Goal: Task Accomplishment & Management: Use online tool/utility

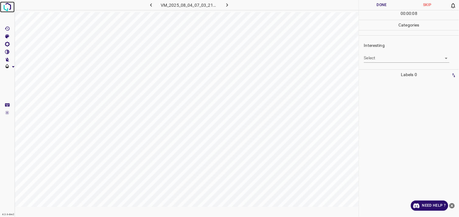
click at [8, 9] on img at bounding box center [7, 7] width 11 height 11
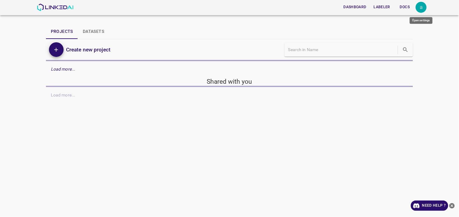
click at [421, 7] on div "a" at bounding box center [421, 7] width 11 height 11
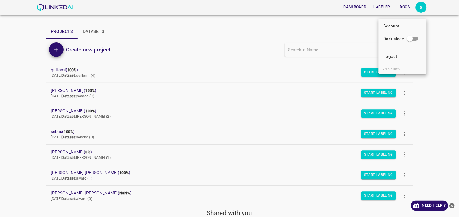
click at [416, 37] on input "Dark Mode" at bounding box center [410, 40] width 35 height 12
checkbox input "true"
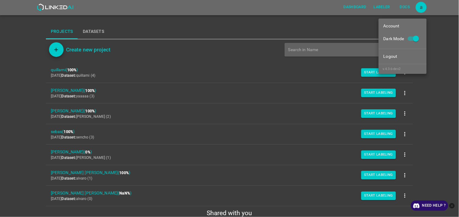
click at [428, 97] on div at bounding box center [229, 108] width 459 height 217
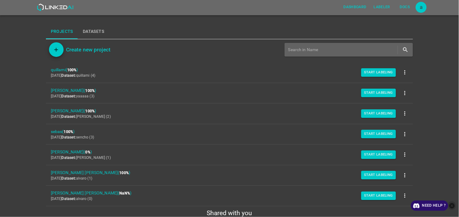
click at [451, 205] on icon "close-help" at bounding box center [452, 205] width 5 height 5
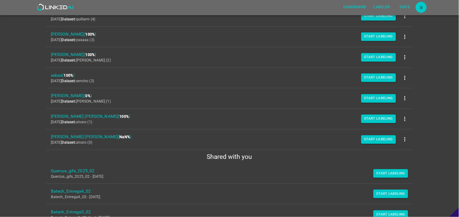
scroll to position [68, 0]
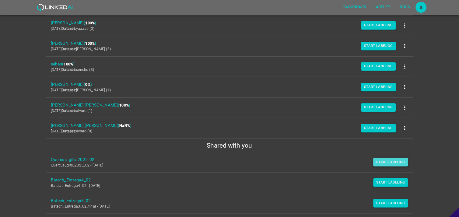
click at [375, 163] on button "Start Labeling" at bounding box center [391, 162] width 35 height 9
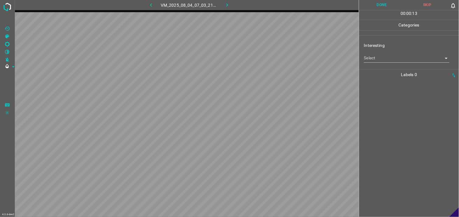
click at [391, 61] on body "4.3.6-dev2 VM_2025_08_04_07_03_21_537_01.gif Done Skip 0 00 : 00 : 13 Categorie…" at bounding box center [229, 108] width 459 height 217
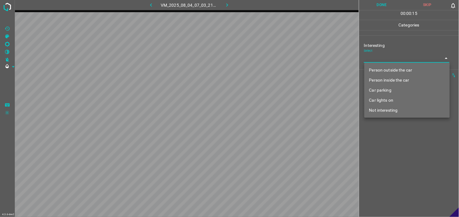
click at [392, 89] on li "Car parking" at bounding box center [408, 90] width 86 height 10
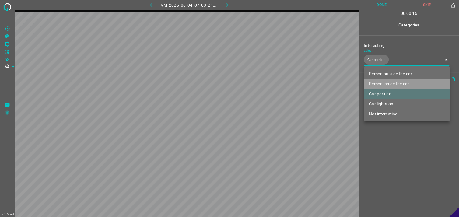
click at [395, 82] on li "Person inside the car" at bounding box center [408, 84] width 86 height 10
type input "Car parking,Person inside the car"
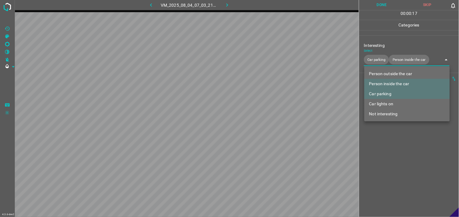
drag, startPoint x: 399, startPoint y: 142, endPoint x: 397, endPoint y: 113, distance: 28.7
click at [399, 142] on div at bounding box center [229, 108] width 459 height 217
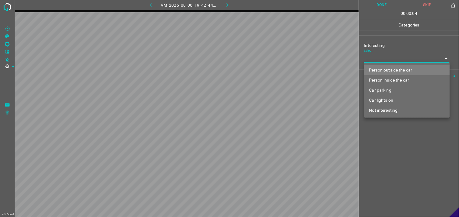
click at [392, 59] on body "4.3.6-dev2 VM_2025_08_06_19_42_44_370_06.gif Done Skip 0 00 : 00 : 04 Categorie…" at bounding box center [229, 108] width 459 height 217
click at [393, 68] on li "Person outside the car" at bounding box center [408, 70] width 86 height 10
type input "Person outside the car"
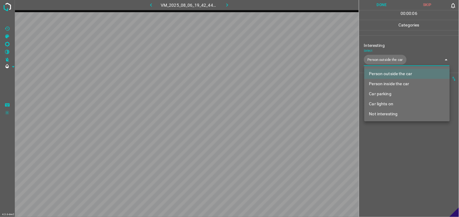
drag, startPoint x: 394, startPoint y: 150, endPoint x: 394, endPoint y: 120, distance: 29.6
click at [395, 150] on div at bounding box center [229, 108] width 459 height 217
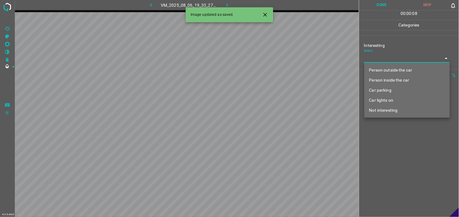
click at [385, 59] on body "4.3.6-dev2 VM_2025_08_06_19_33_27_104_05.gif Done Skip 0 00 : 00 : 08 Categorie…" at bounding box center [229, 108] width 459 height 217
click at [395, 113] on li "Not interesting" at bounding box center [408, 110] width 86 height 10
type input "Not interesting"
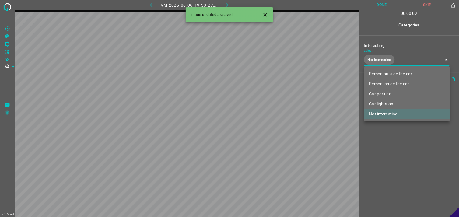
click at [399, 146] on div at bounding box center [229, 108] width 459 height 217
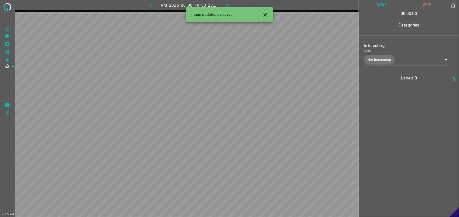
click at [397, 115] on div at bounding box center [409, 150] width 96 height 134
click at [156, 7] on button "button" at bounding box center [151, 5] width 20 height 10
click at [156, 7] on div "VM_2025_08_06_22_10_26_346_04.gif" at bounding box center [190, 5] width 114 height 10
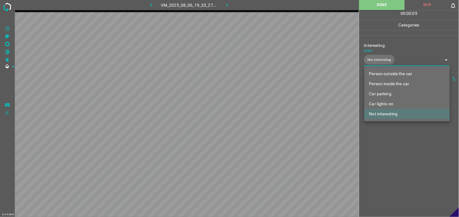
click at [395, 66] on body "4.3.6-dev2 VM_2025_08_06_19_33_27_104_05.gif Done Skip 0 00 : 00 : 05 Categorie…" at bounding box center [229, 108] width 459 height 217
click at [398, 71] on li "Person outside the car" at bounding box center [408, 74] width 86 height 10
click at [399, 121] on ul "Person outside the car Person inside the car Car parking Car lights on Not inte…" at bounding box center [408, 93] width 86 height 55
click at [396, 115] on li "Not interesting" at bounding box center [408, 114] width 86 height 10
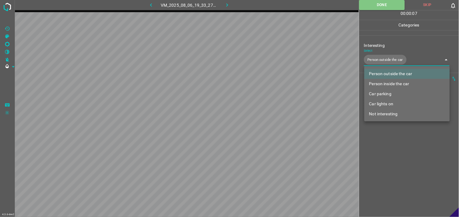
type input "Person outside the car"
click at [397, 138] on div at bounding box center [229, 108] width 459 height 217
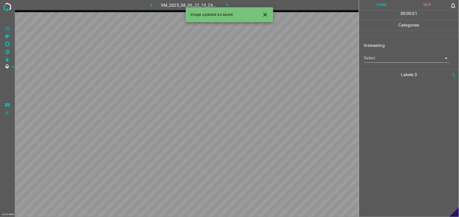
click at [395, 66] on div "Interesting Select ​" at bounding box center [410, 52] width 100 height 29
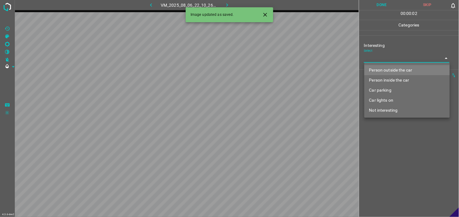
click at [396, 60] on body "4.3.6-dev2 VM_2025_08_06_22_10_26_346_04.gif Done Skip 0 00 : 00 : 02 Categorie…" at bounding box center [229, 108] width 459 height 217
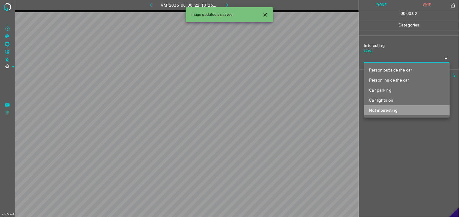
click at [394, 113] on li "Not interesting" at bounding box center [408, 110] width 86 height 10
type input "Not interesting"
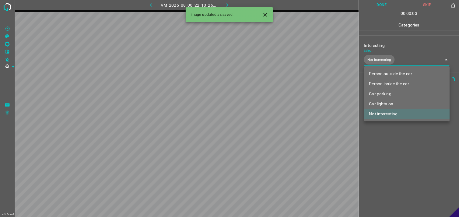
click at [396, 139] on div at bounding box center [229, 108] width 459 height 217
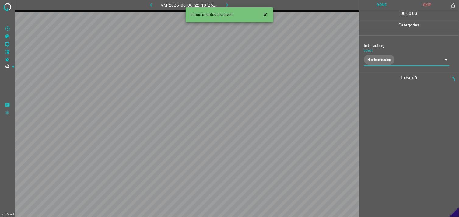
click at [401, 115] on div at bounding box center [409, 150] width 96 height 134
click at [402, 59] on body "4.3.6-dev2 VM_2025_08_06_22_16_56_562_00.gif Done Skip 0 00 : 00 : 05 Categorie…" at bounding box center [229, 108] width 459 height 217
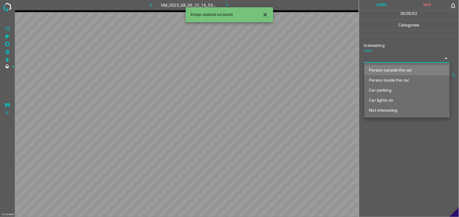
click at [400, 87] on li "Car parking" at bounding box center [408, 90] width 86 height 10
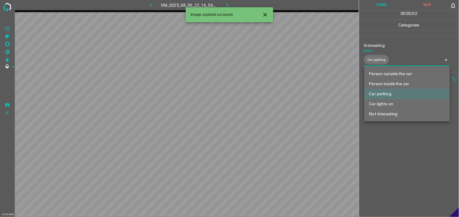
click at [396, 154] on div at bounding box center [229, 108] width 459 height 217
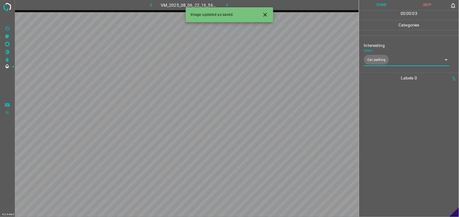
click at [399, 146] on div at bounding box center [409, 150] width 96 height 134
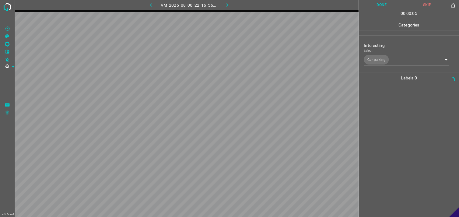
click at [400, 65] on body "4.3.6-dev2 VM_2025_08_06_22_16_56_562_00.gif Done Skip 0 00 : 00 : 05 Categorie…" at bounding box center [229, 108] width 459 height 217
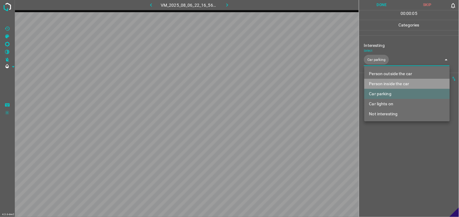
click at [398, 80] on li "Person inside the car" at bounding box center [408, 84] width 86 height 10
type input "Car parking,Person inside the car"
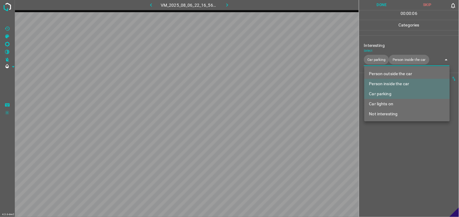
drag, startPoint x: 399, startPoint y: 187, endPoint x: 397, endPoint y: 159, distance: 27.8
click at [398, 181] on div at bounding box center [229, 108] width 459 height 217
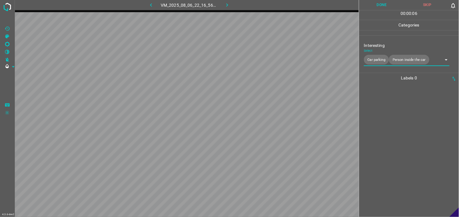
click at [399, 140] on div at bounding box center [409, 150] width 96 height 134
click at [403, 60] on body "4.3.6-dev2 VM_2025_08_07_20_36_28_552_02.gif Done Skip 0 00 : 00 : 10 Categorie…" at bounding box center [229, 108] width 459 height 217
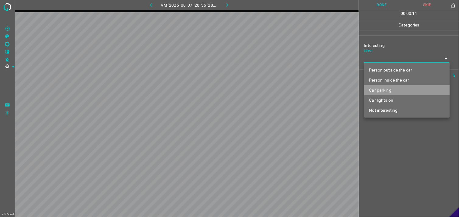
click at [392, 93] on li "Car parking" at bounding box center [408, 90] width 86 height 10
type input "Car parking"
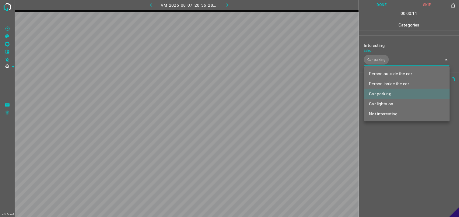
click at [393, 93] on li "Car parking" at bounding box center [408, 94] width 86 height 10
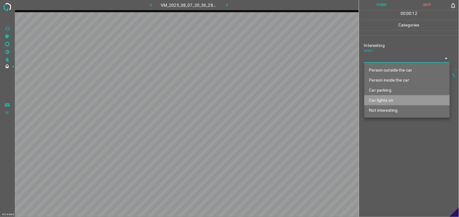
click at [392, 98] on li "Car lights on" at bounding box center [408, 100] width 86 height 10
type input "Car lights on"
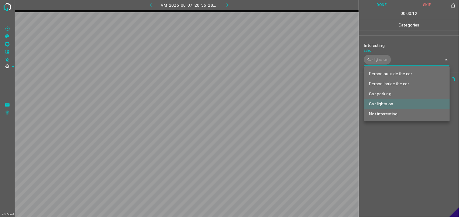
click at [395, 134] on div at bounding box center [229, 108] width 459 height 217
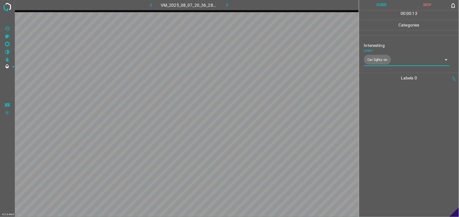
click at [397, 123] on div at bounding box center [409, 150] width 96 height 134
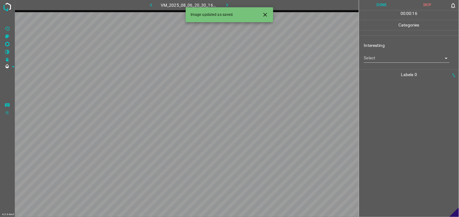
click at [397, 62] on body "4.3.6-dev2 VM_2025_08_06_20_30_16_866_00.gif Done Skip 0 00 : 00 : 16 Categorie…" at bounding box center [229, 108] width 459 height 217
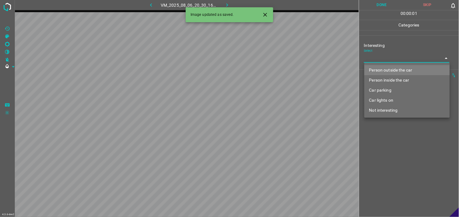
click at [401, 69] on li "Person outside the car" at bounding box center [408, 70] width 86 height 10
type input "Person outside the car"
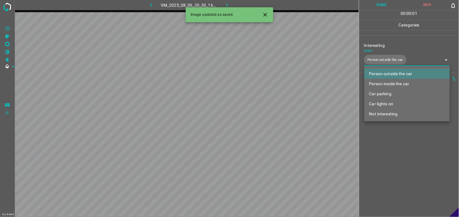
click at [392, 156] on div at bounding box center [229, 108] width 459 height 217
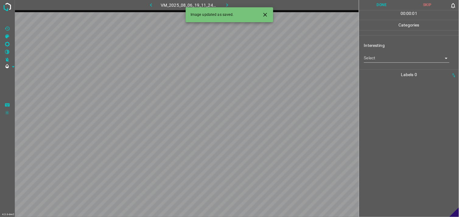
click at [414, 65] on div "Interesting Select ​" at bounding box center [410, 52] width 100 height 29
click at [407, 57] on body "4.3.6-dev2 VM_2025_08_06_19_11_24_728_06.gif Done Skip 0 00 : 00 : 02 Categorie…" at bounding box center [229, 108] width 459 height 217
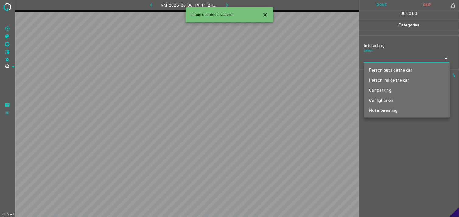
click at [402, 110] on li "Not interesting" at bounding box center [408, 110] width 86 height 10
type input "Not interesting"
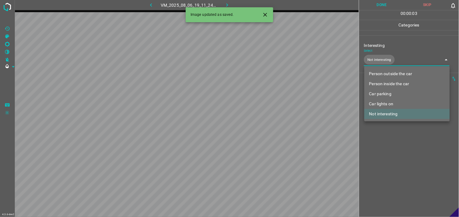
click at [400, 143] on div at bounding box center [229, 108] width 459 height 217
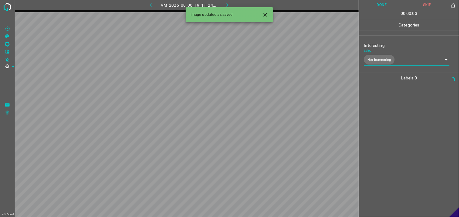
click at [398, 124] on div at bounding box center [409, 150] width 96 height 134
click at [373, 56] on body "4.3.6-dev2 VM_2025_08_06_20_26_03_905_03.gif Done Skip 0 00 : 00 : 02 Categorie…" at bounding box center [229, 108] width 459 height 217
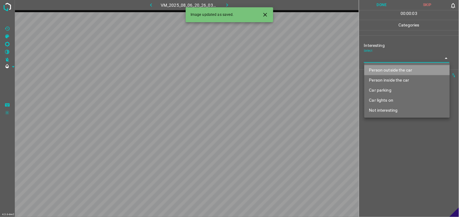
click at [388, 66] on li "Person outside the car" at bounding box center [408, 70] width 86 height 10
type input "Person outside the car"
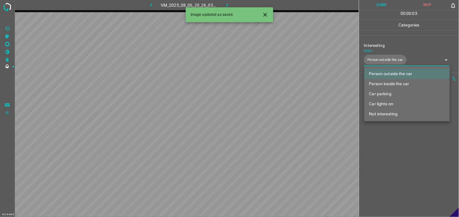
click at [395, 144] on div at bounding box center [229, 108] width 459 height 217
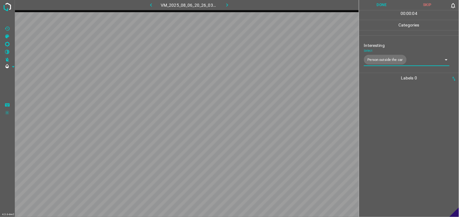
click at [396, 132] on div at bounding box center [409, 150] width 96 height 134
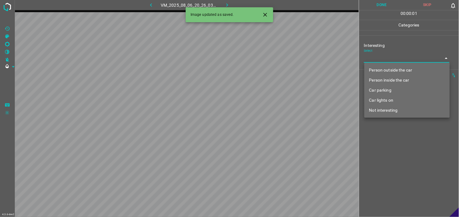
click at [385, 59] on body "4.3.6-dev2 VM_2025_08_06_20_26_03_905_02.gif Done Skip 0 00 : 00 : 01 Categorie…" at bounding box center [229, 108] width 459 height 217
click at [401, 71] on li "Person outside the car" at bounding box center [408, 70] width 86 height 10
type input "Person outside the car"
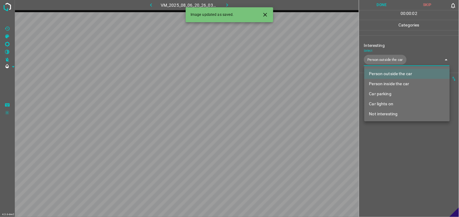
click at [400, 158] on div at bounding box center [229, 108] width 459 height 217
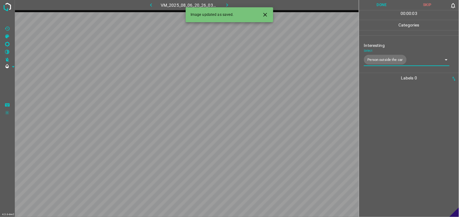
click at [401, 123] on div at bounding box center [409, 150] width 96 height 134
click at [388, 60] on body "4.3.6-dev2 VM_2025_08_06_20_46_28_548_02.gif Done Skip 0 00 : 00 : 06 Categorie…" at bounding box center [229, 108] width 459 height 217
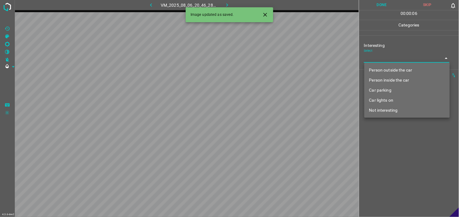
click at [389, 71] on li "Person outside the car" at bounding box center [408, 70] width 86 height 10
type input "Person outside the car"
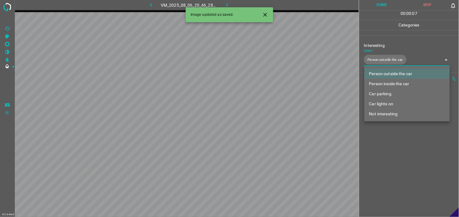
click at [392, 144] on div at bounding box center [229, 108] width 459 height 217
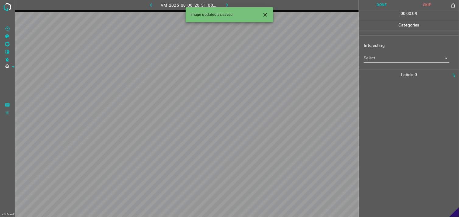
click at [391, 60] on body "4.3.6-dev2 VM_2025_08_06_20_31_00_104_00.gif Done Skip 0 00 : 00 : 09 Categorie…" at bounding box center [229, 108] width 459 height 217
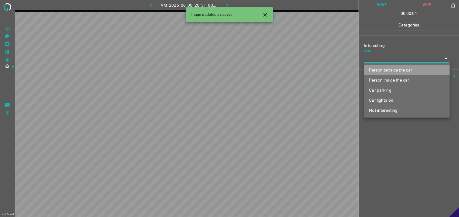
click at [395, 70] on li "Person outside the car" at bounding box center [408, 70] width 86 height 10
type input "Person outside the car"
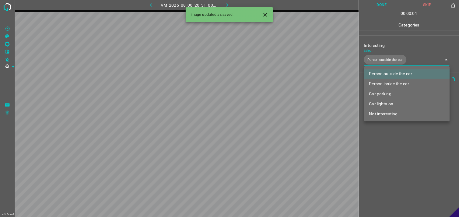
click at [398, 136] on div at bounding box center [229, 108] width 459 height 217
